Goal: Information Seeking & Learning: Check status

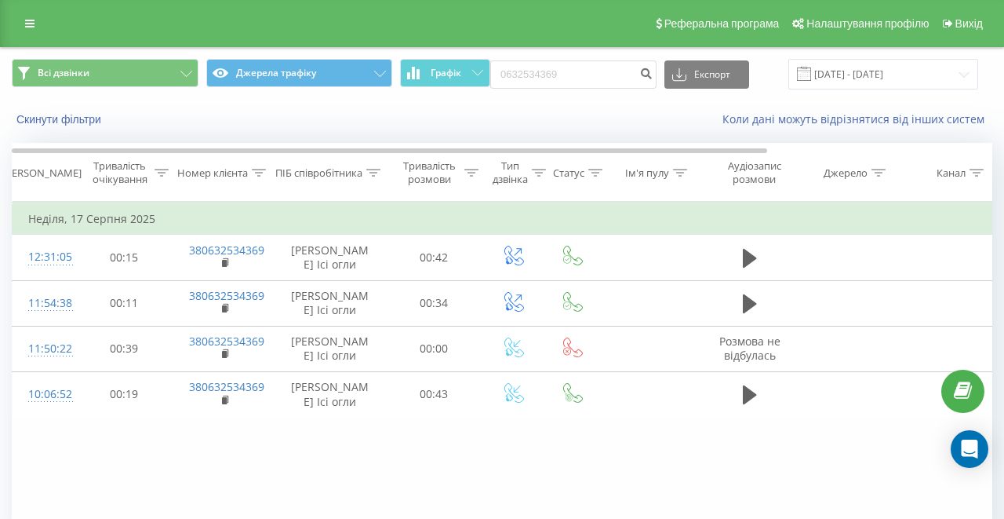
click at [11, 0] on div "Реферальна програма Налаштування профілю Вихід" at bounding box center [502, 23] width 1004 height 47
click at [607, 89] on input "0632534369" at bounding box center [573, 74] width 166 height 28
paste input "[PHONE_NUMBER]"
click at [558, 89] on input "[PHONE_NUMBER]" at bounding box center [573, 74] width 166 height 28
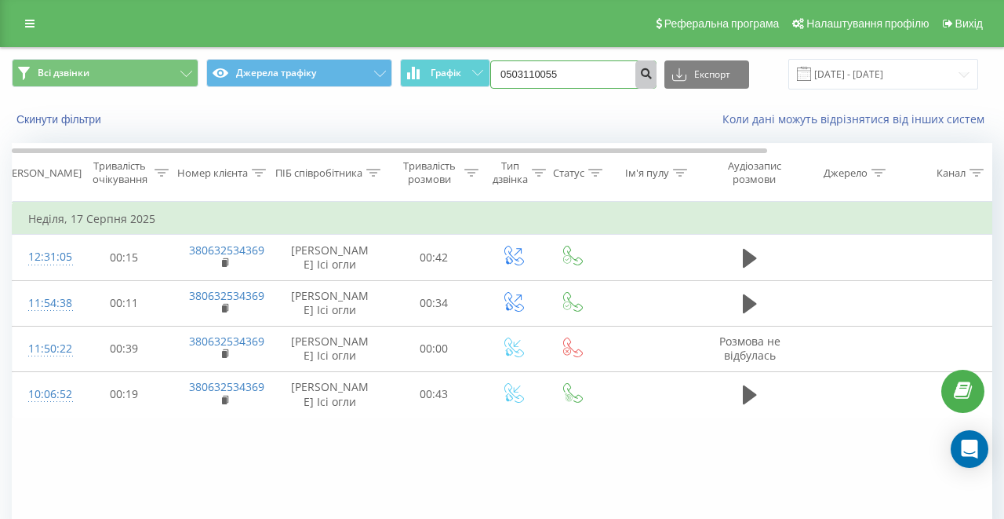
type input "0503110055"
click at [653, 76] on icon "submit" at bounding box center [645, 71] width 13 height 9
